Goal: Task Accomplishment & Management: Manage account settings

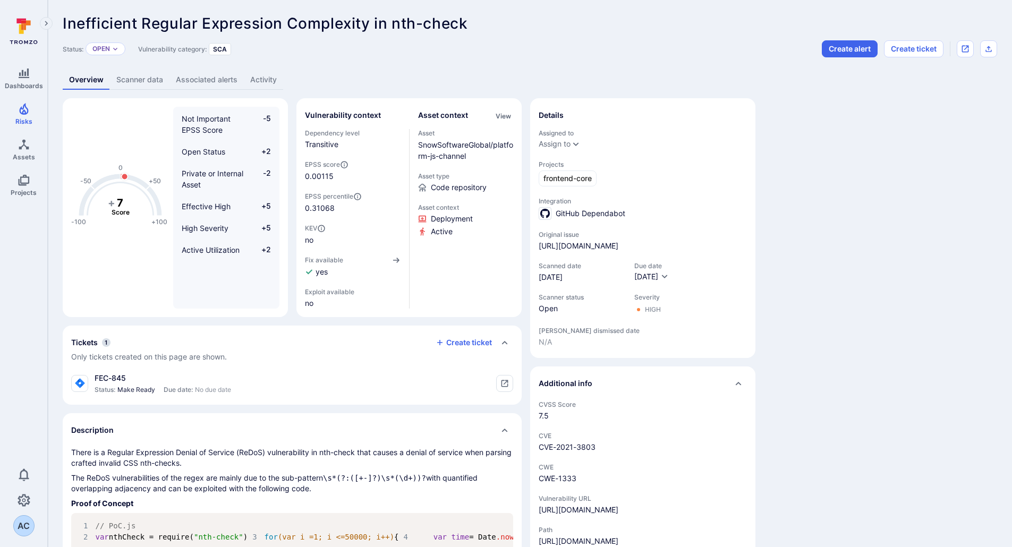
click at [258, 79] on link "Activity" at bounding box center [263, 80] width 39 height 20
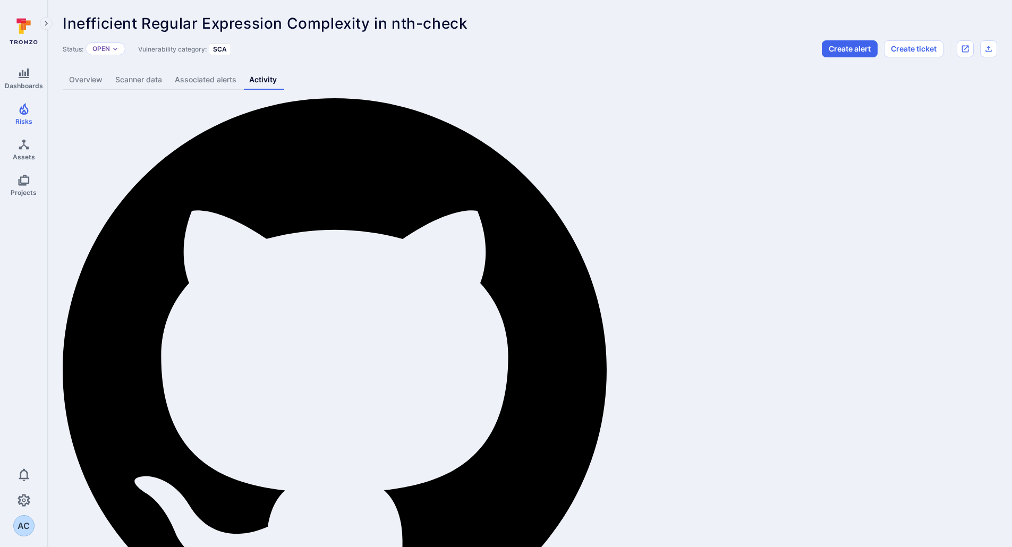
click at [195, 80] on link "Associated alerts" at bounding box center [205, 80] width 74 height 20
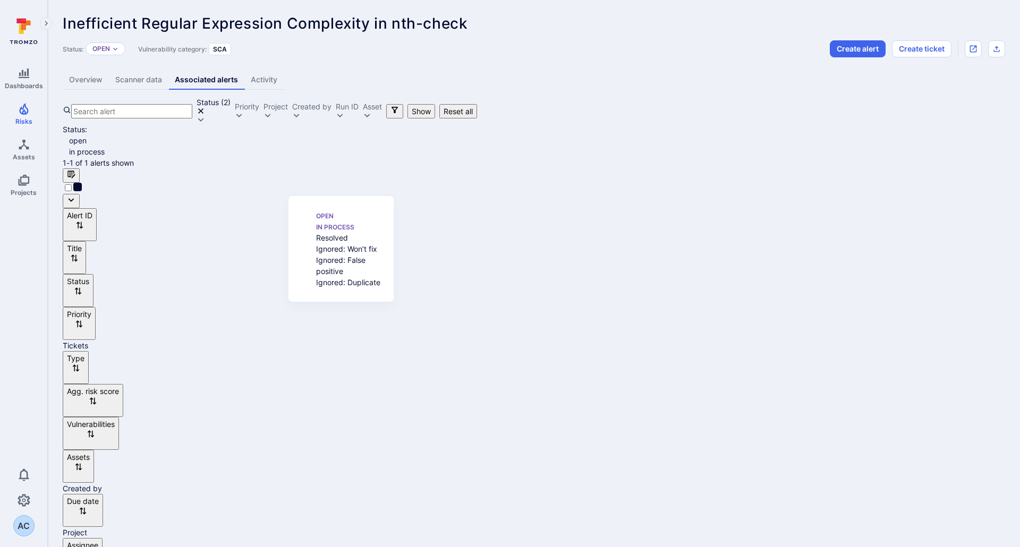
scroll to position [8, 0]
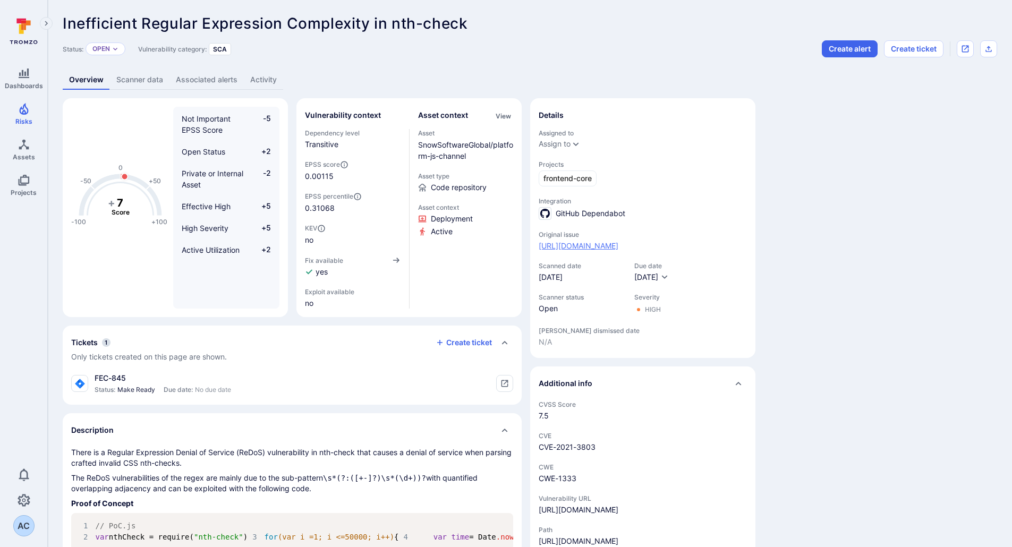
click at [612, 244] on link "[URL][DOMAIN_NAME]" at bounding box center [579, 246] width 80 height 11
click at [263, 76] on link "Activity" at bounding box center [263, 80] width 39 height 20
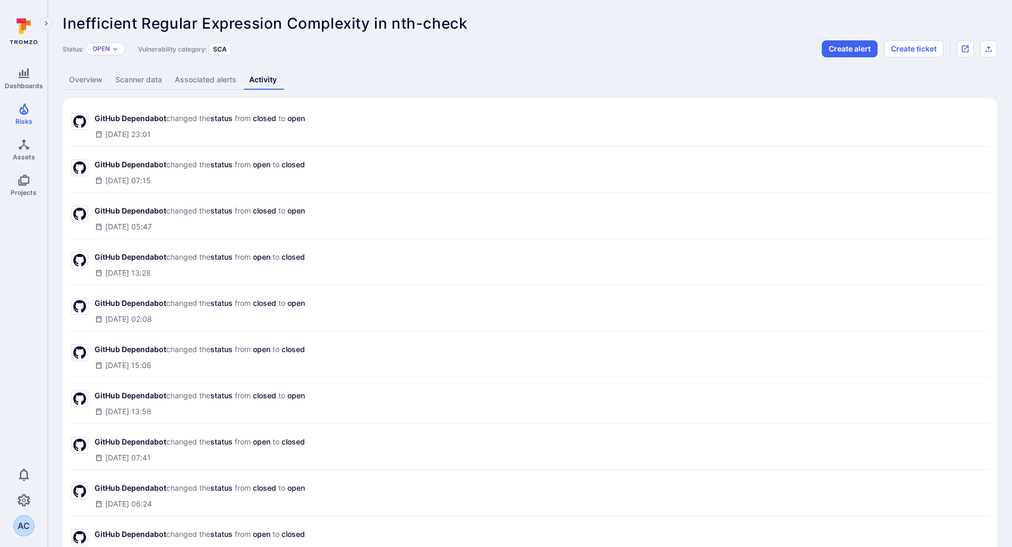
click at [223, 74] on link "Associated alerts" at bounding box center [205, 80] width 74 height 20
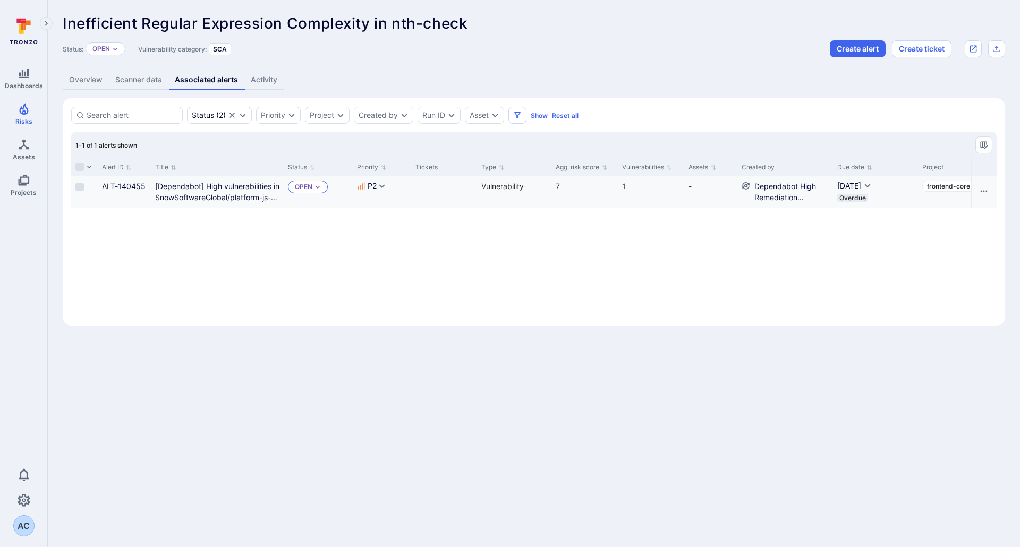
click at [314, 184] on icon "Expand dropdown" at bounding box center [317, 187] width 6 height 6
click at [342, 262] on span "Won’t fix" at bounding box center [340, 261] width 27 height 8
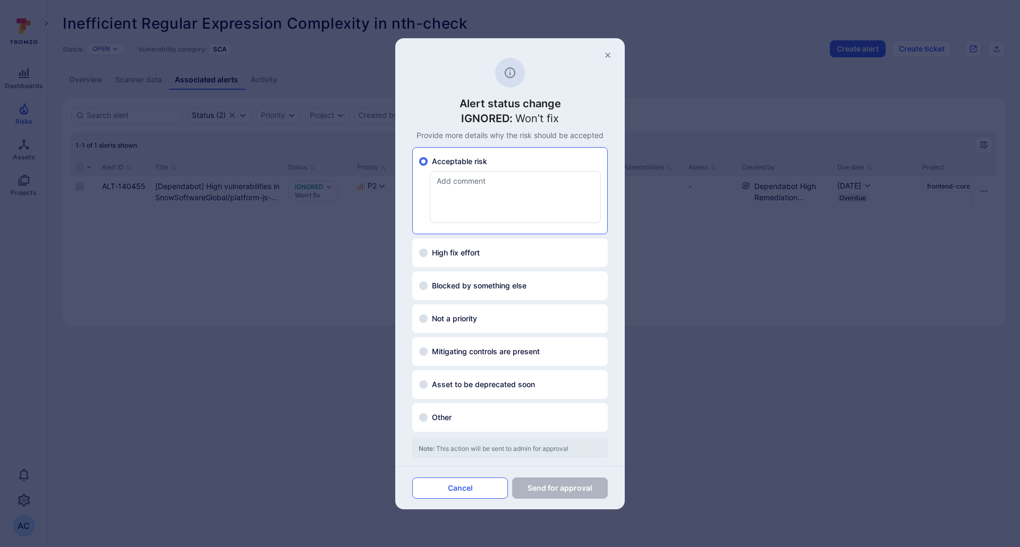
click at [465, 487] on button "Cancel" at bounding box center [460, 488] width 96 height 21
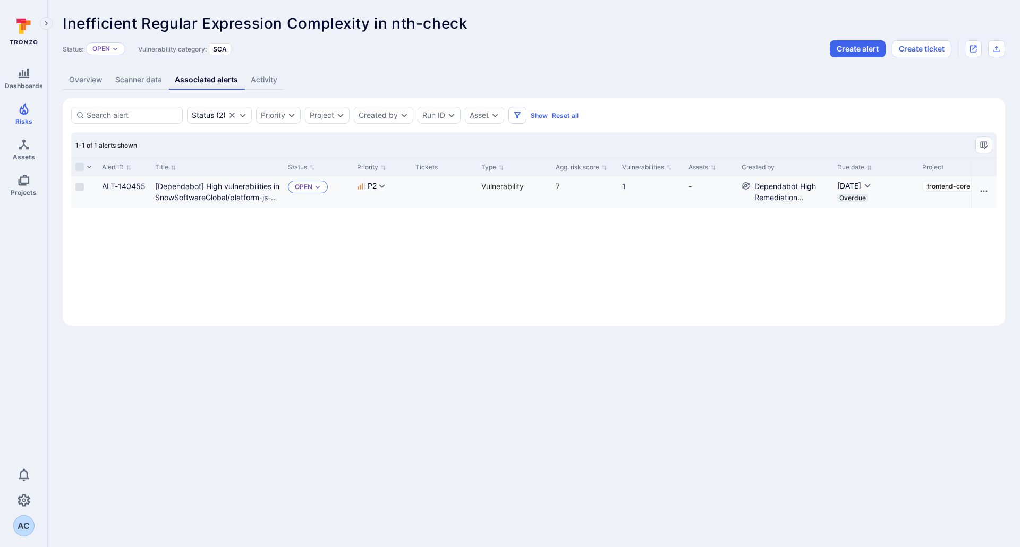
click at [319, 189] on icon "Expand dropdown" at bounding box center [317, 187] width 6 height 6
click at [342, 275] on span "False positive" at bounding box center [348, 277] width 42 height 8
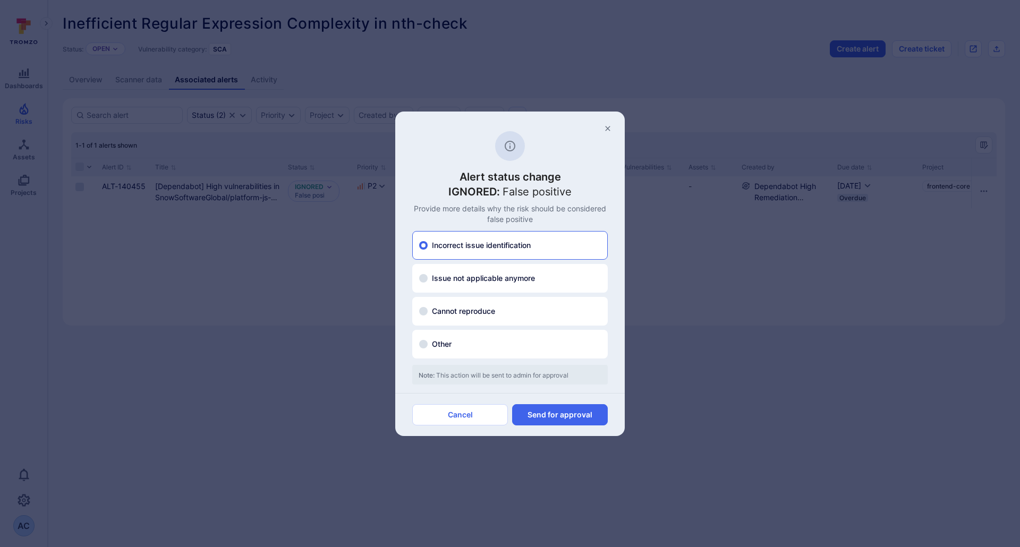
click at [435, 348] on span "Other" at bounding box center [442, 344] width 20 height 11
click at [428, 348] on input "Other" at bounding box center [423, 344] width 8 height 8
radio input "false"
radio input "true"
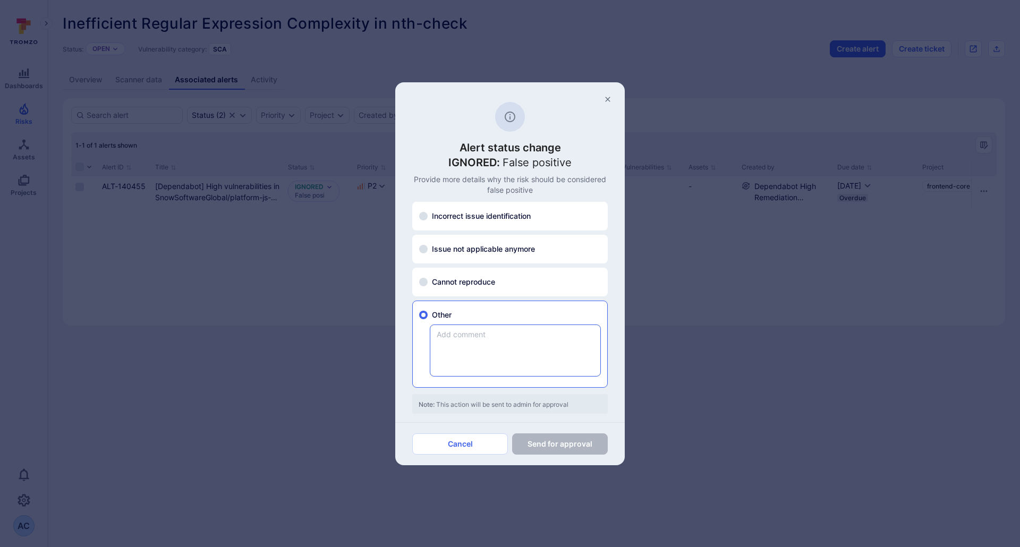
scroll to position [0, 0]
click at [456, 340] on textarea at bounding box center [515, 350] width 170 height 51
paste textarea "Rejected: won’t fix since it relates to the example folder, not the root one."
type textarea "Rejected: won’t fix since it relates to the example folder, not the root one."
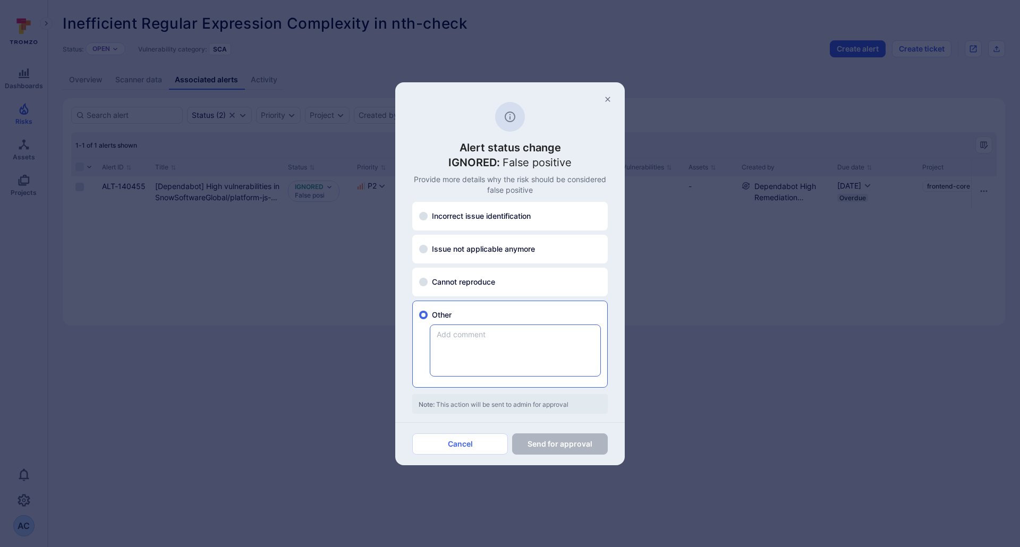
type textarea "Rejected: won’t fix since it relates to the example folder, not the root one."
click at [555, 448] on button "Send for approval" at bounding box center [560, 443] width 96 height 21
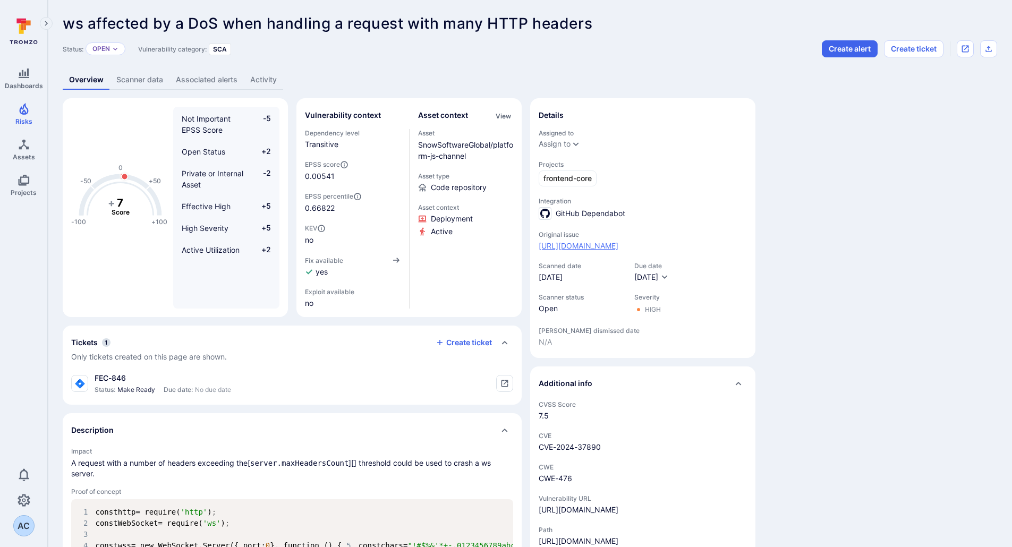
click at [618, 246] on link "https://github.com/SnowSoftwareGlobal/platform-js-channel/security/dependabot/17" at bounding box center [579, 246] width 80 height 11
click at [211, 80] on link "Associated alerts" at bounding box center [206, 80] width 74 height 20
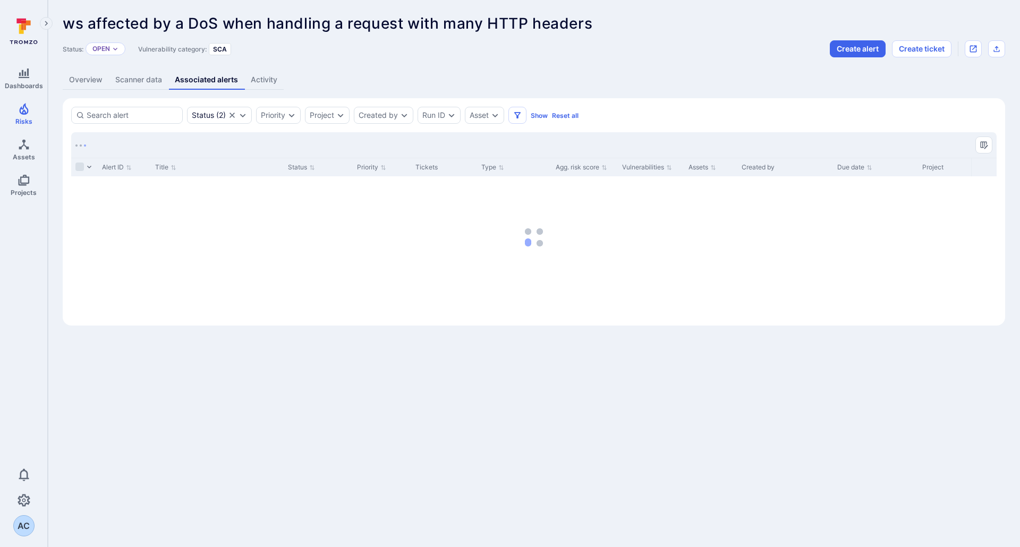
click at [140, 79] on link "Scanner data" at bounding box center [138, 80] width 59 height 20
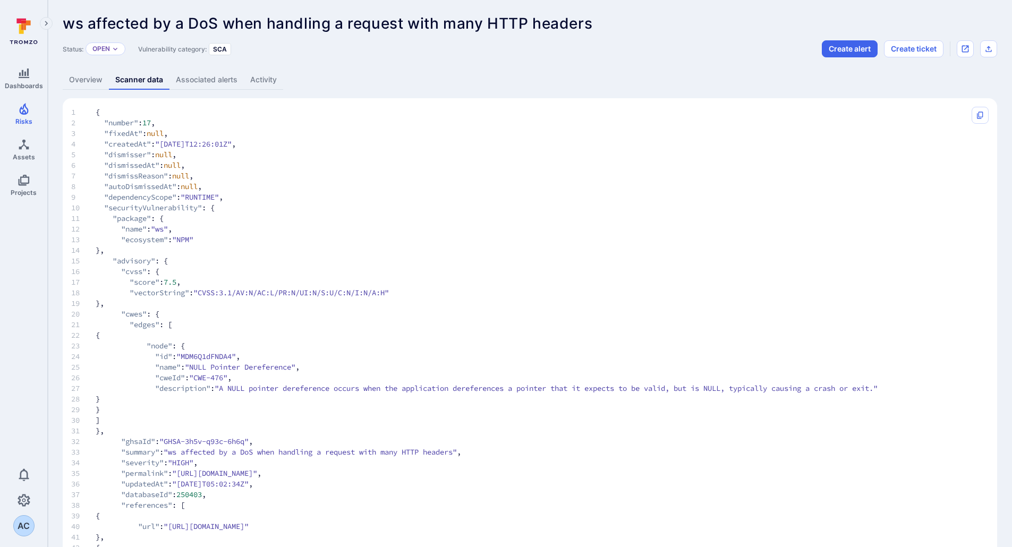
click at [199, 77] on link "Associated alerts" at bounding box center [206, 80] width 74 height 20
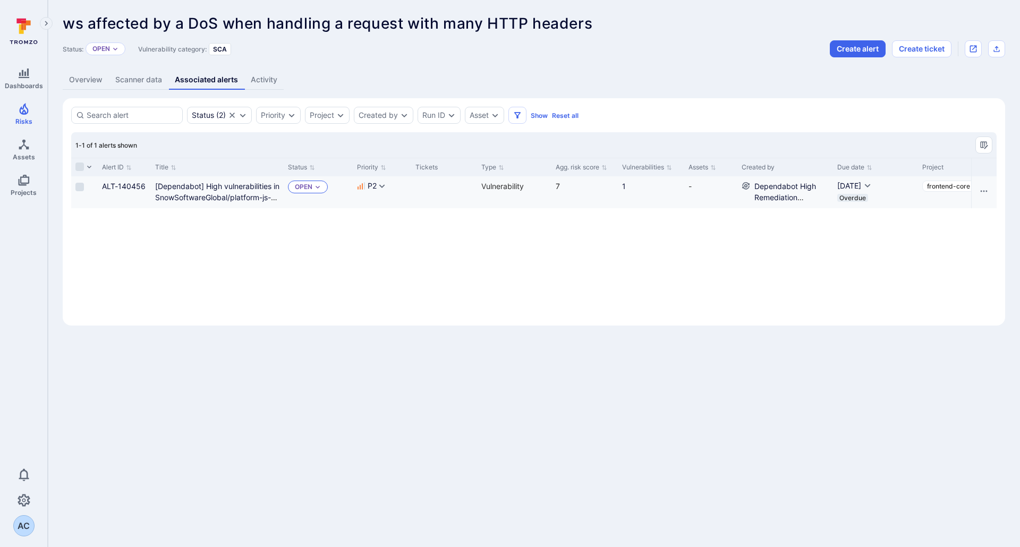
click at [318, 187] on icon "Expand dropdown" at bounding box center [318, 187] width 4 height 3
click at [335, 276] on span "False positive" at bounding box center [348, 277] width 42 height 8
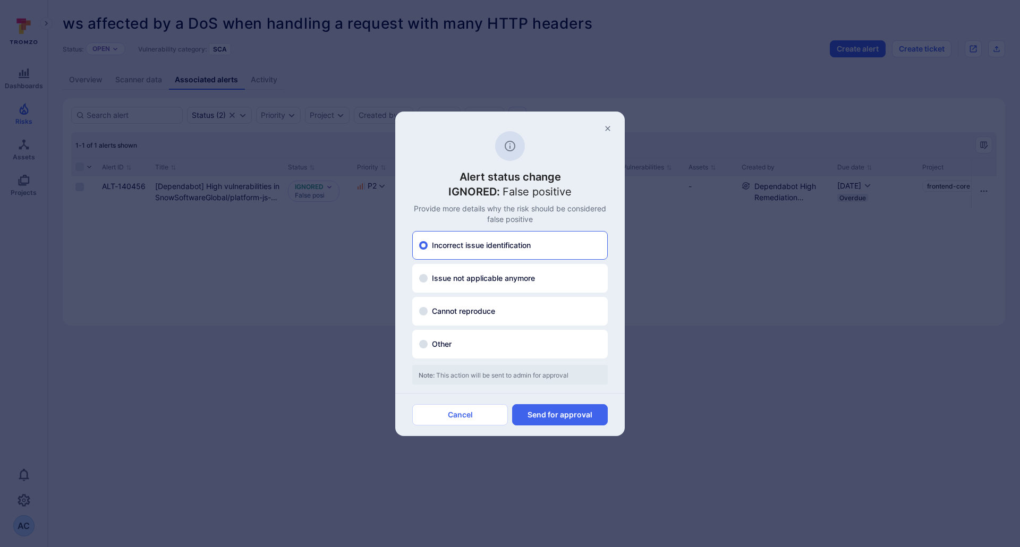
click at [435, 345] on span "Other" at bounding box center [442, 344] width 20 height 11
click at [428, 345] on input "Other" at bounding box center [423, 344] width 8 height 8
radio input "false"
radio input "true"
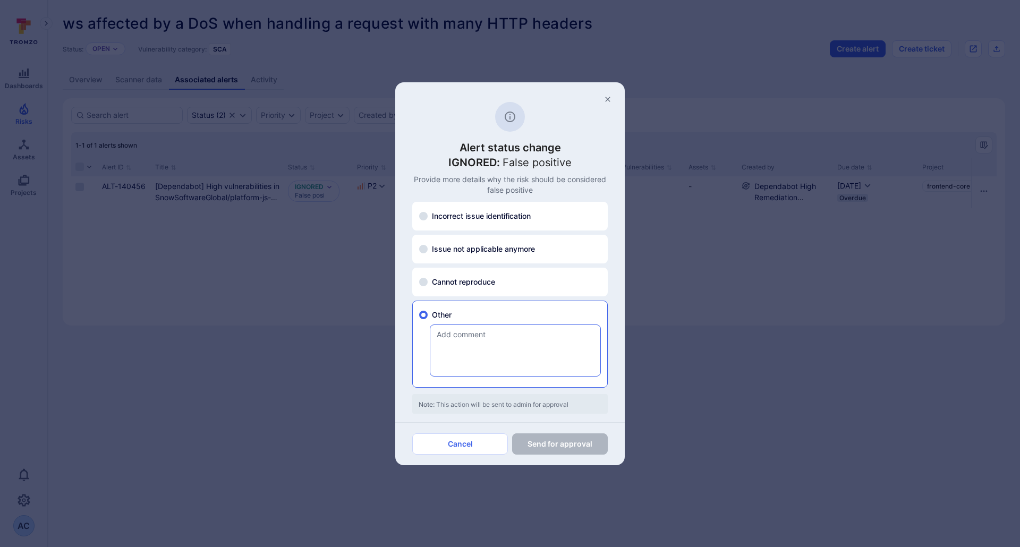
scroll to position [0, 0]
click at [464, 353] on textarea at bounding box center [515, 350] width 170 height 51
paste textarea "Rejected: won’t fix since it relates to the example folder, not the root one."
type textarea "Rejected: won’t fix since it relates to the example folder, not the root one."
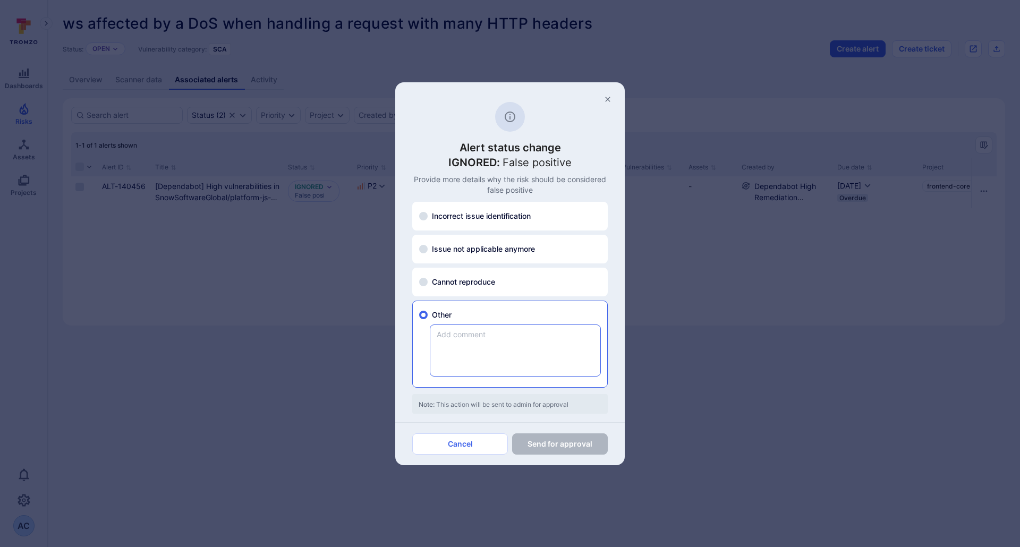
type textarea "Rejected: won’t fix since it relates to the example folder, not the root one."
click at [552, 442] on button "Send for approval" at bounding box center [560, 443] width 96 height 21
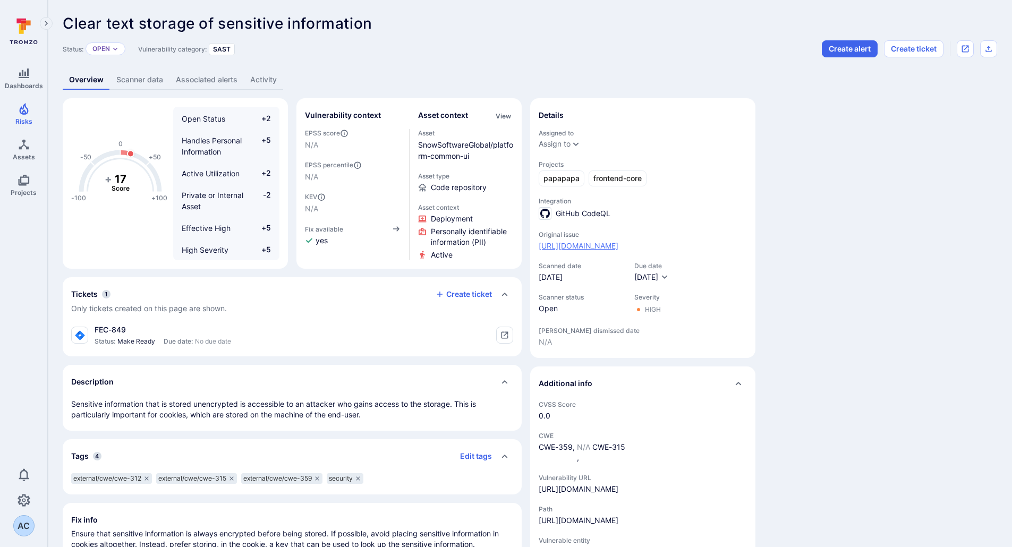
click at [611, 245] on link "[URL][DOMAIN_NAME]" at bounding box center [579, 246] width 80 height 11
click at [211, 77] on link "Associated alerts" at bounding box center [206, 80] width 74 height 20
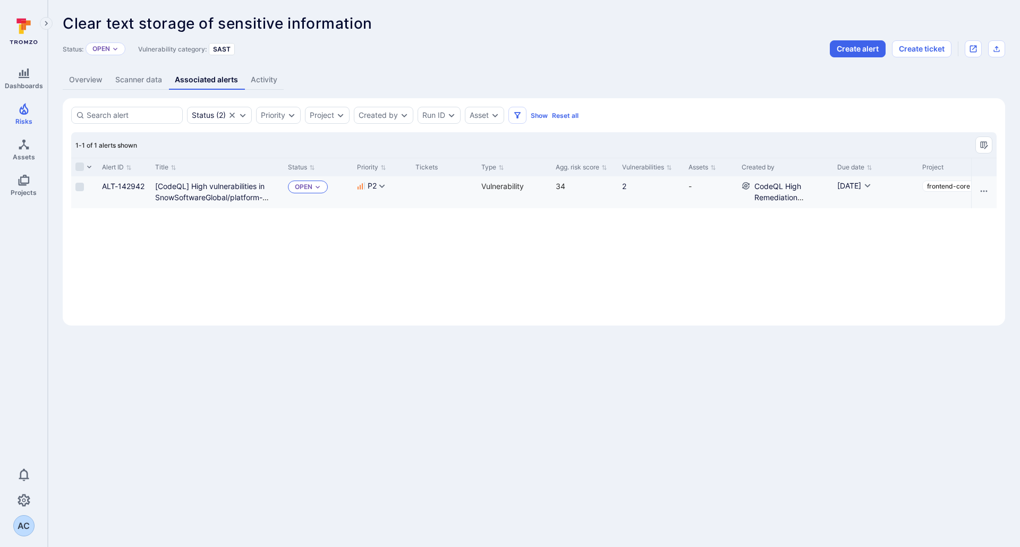
click at [321, 190] on div "Open" at bounding box center [308, 187] width 40 height 13
click at [335, 276] on span "False positive" at bounding box center [348, 277] width 42 height 8
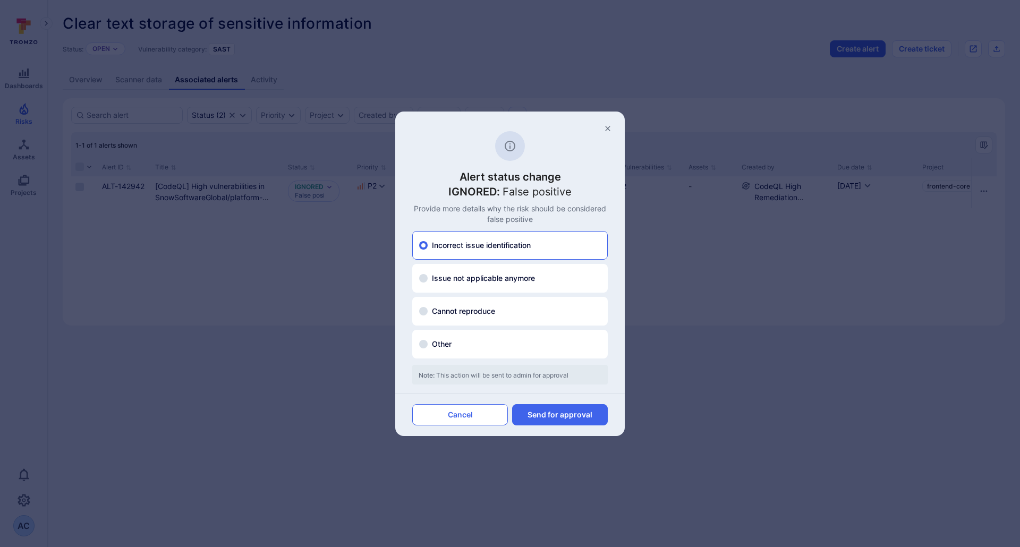
click at [466, 417] on button "Cancel" at bounding box center [460, 414] width 96 height 21
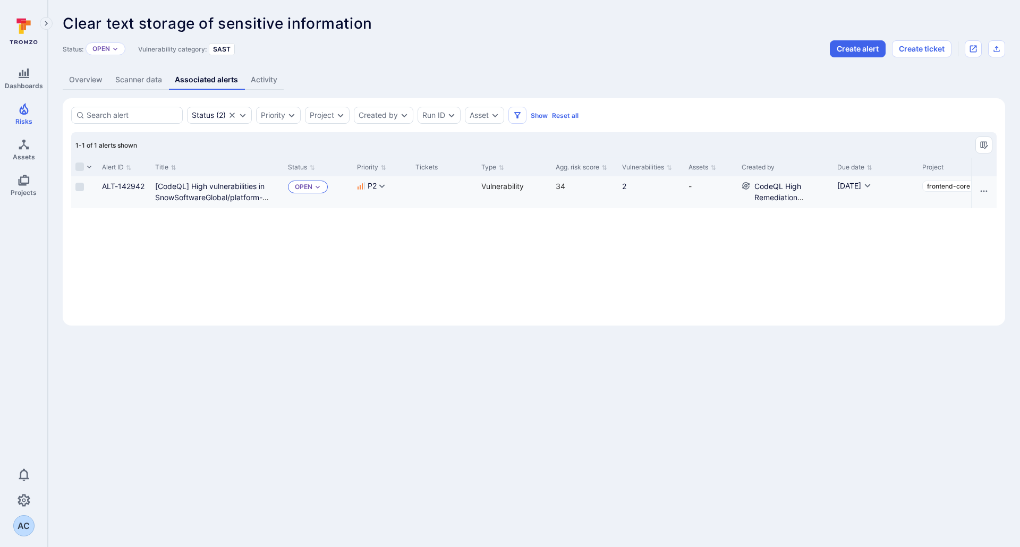
click at [320, 183] on div "Open" at bounding box center [308, 187] width 40 height 13
click at [334, 258] on span "Won’t fix" at bounding box center [340, 261] width 27 height 8
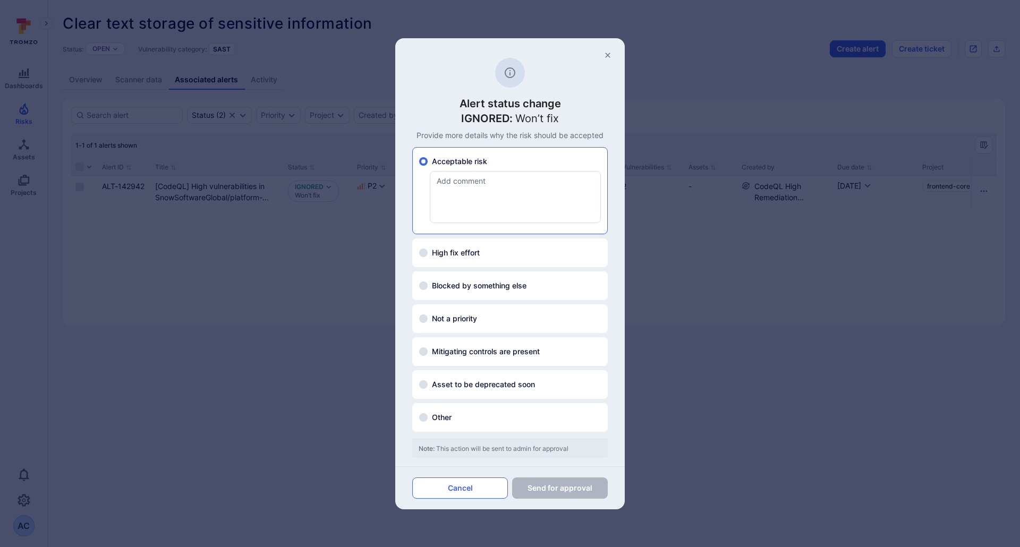
click at [460, 490] on button "Cancel" at bounding box center [460, 488] width 96 height 21
